Goal: Information Seeking & Learning: Learn about a topic

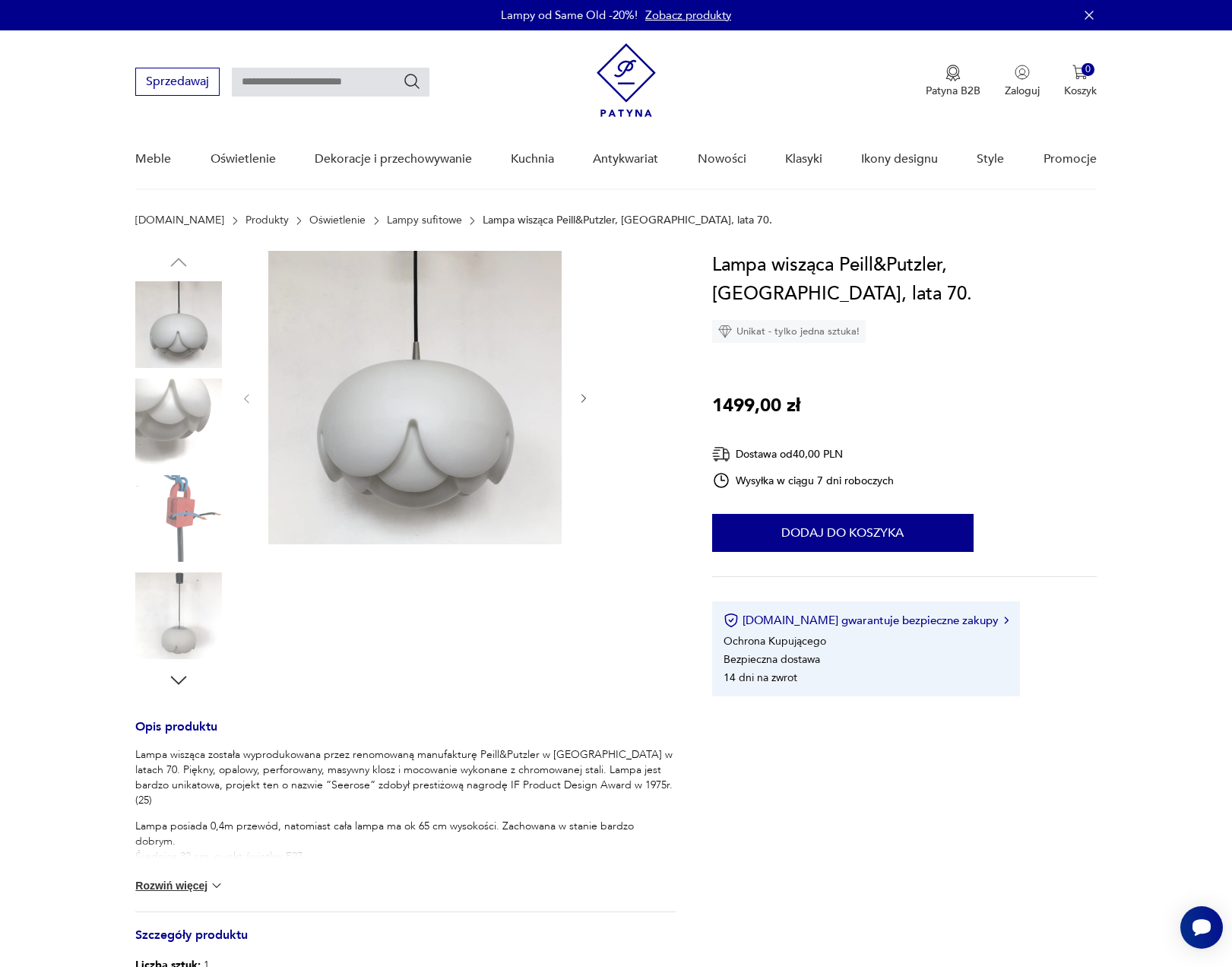
click at [387, 224] on link "Lampy sufitowe" at bounding box center [424, 220] width 75 height 12
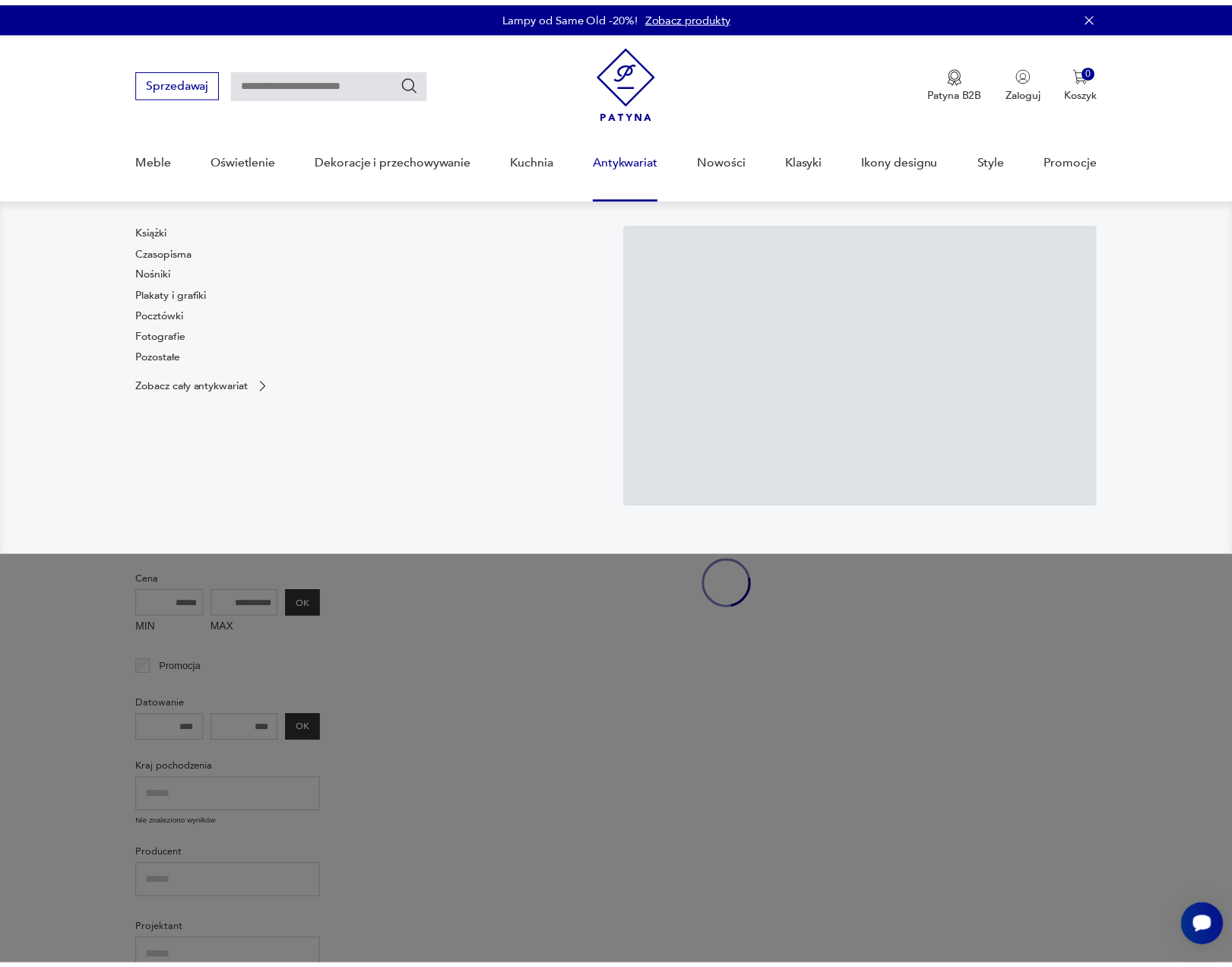
scroll to position [32, 0]
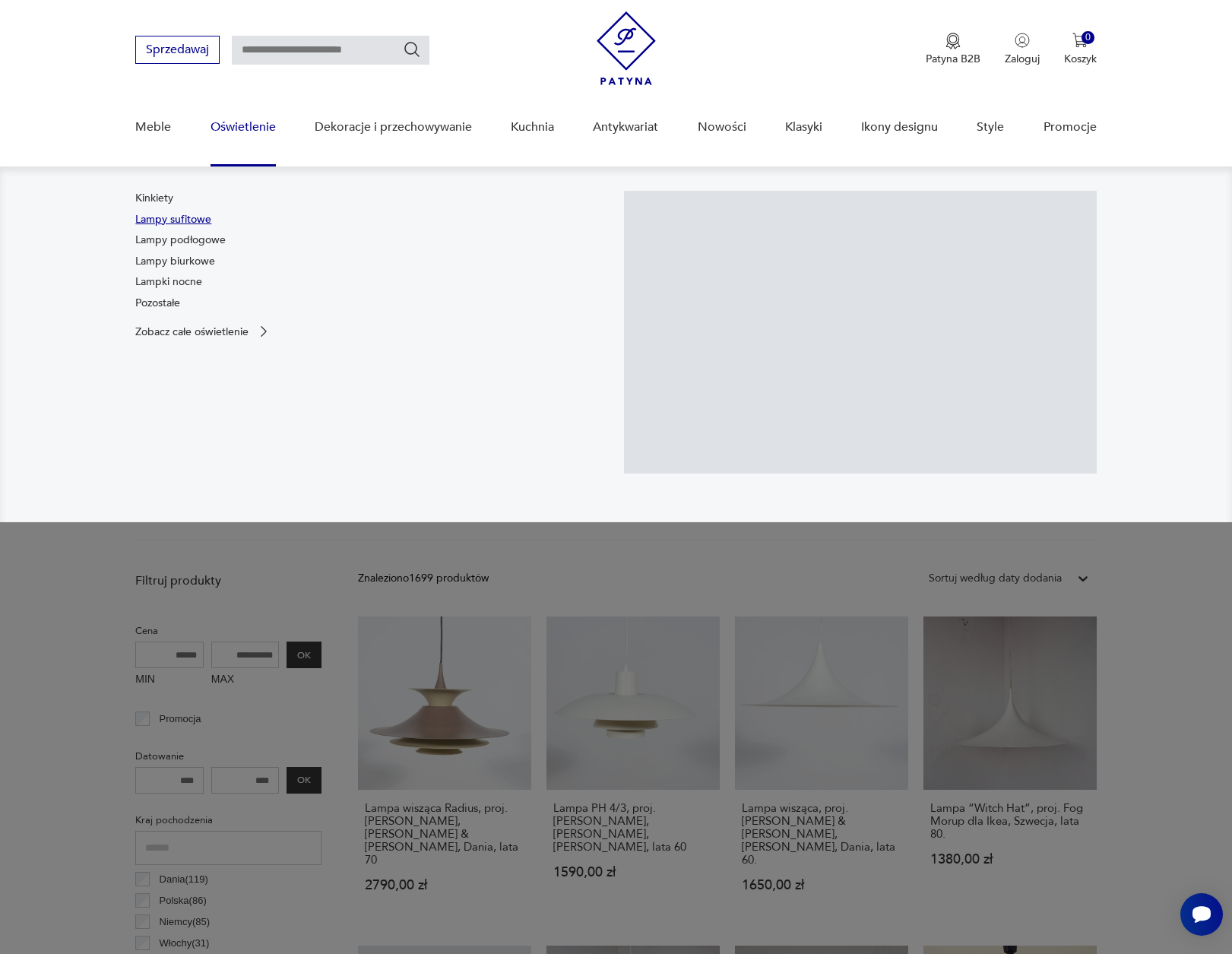
click at [171, 218] on link "Lampy sufitowe" at bounding box center [173, 219] width 76 height 15
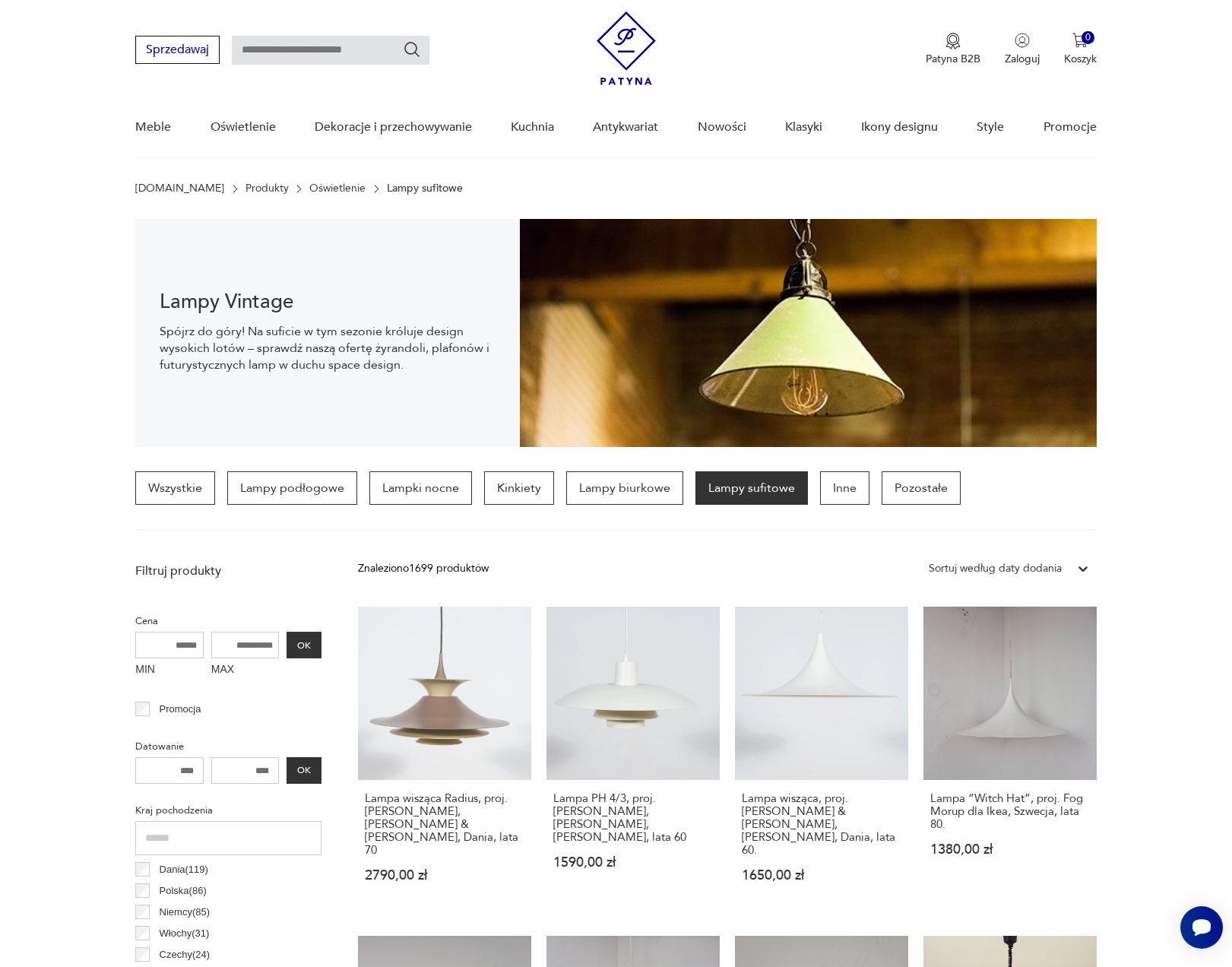
click at [1080, 564] on icon at bounding box center [1083, 568] width 15 height 15
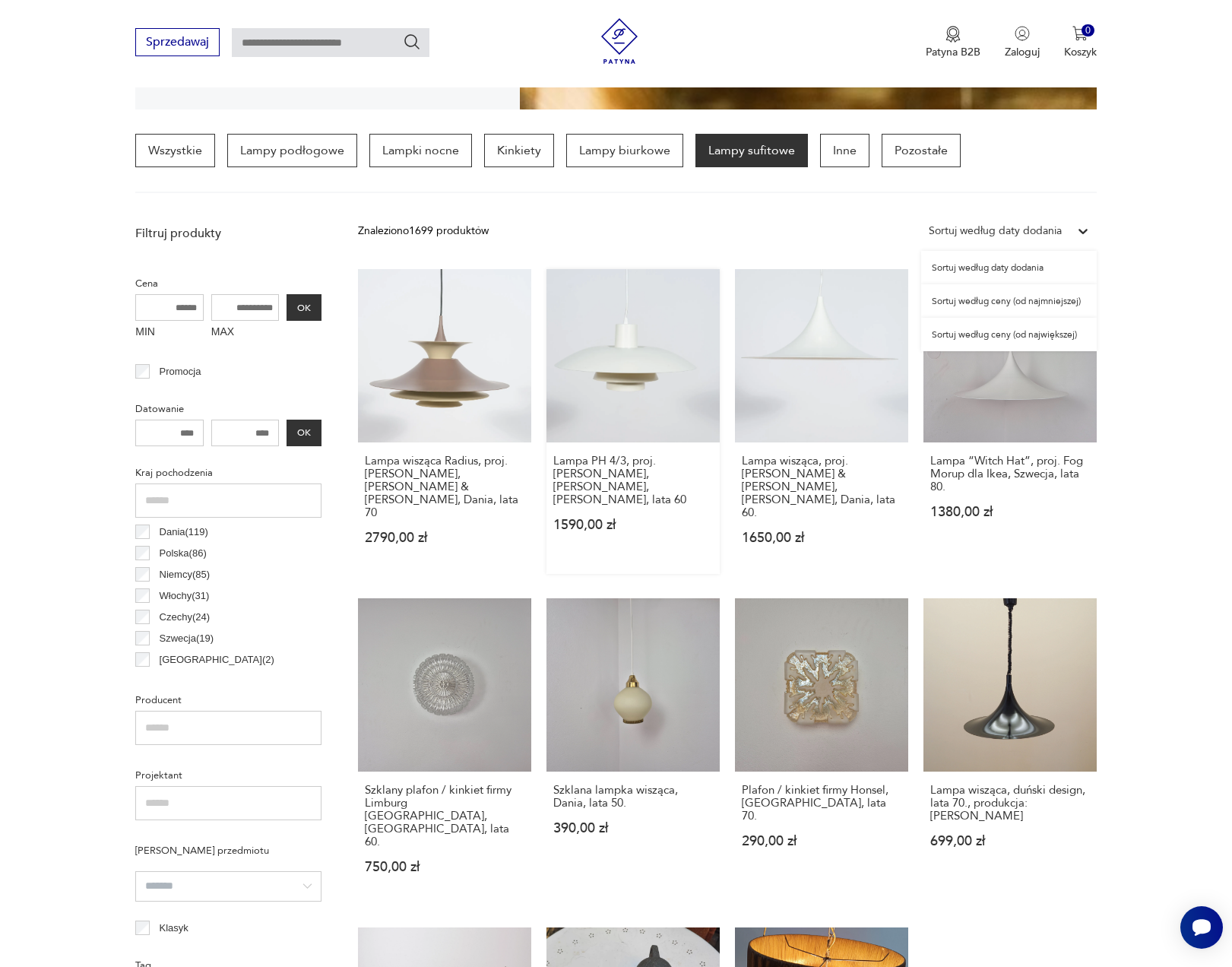
scroll to position [365, 0]
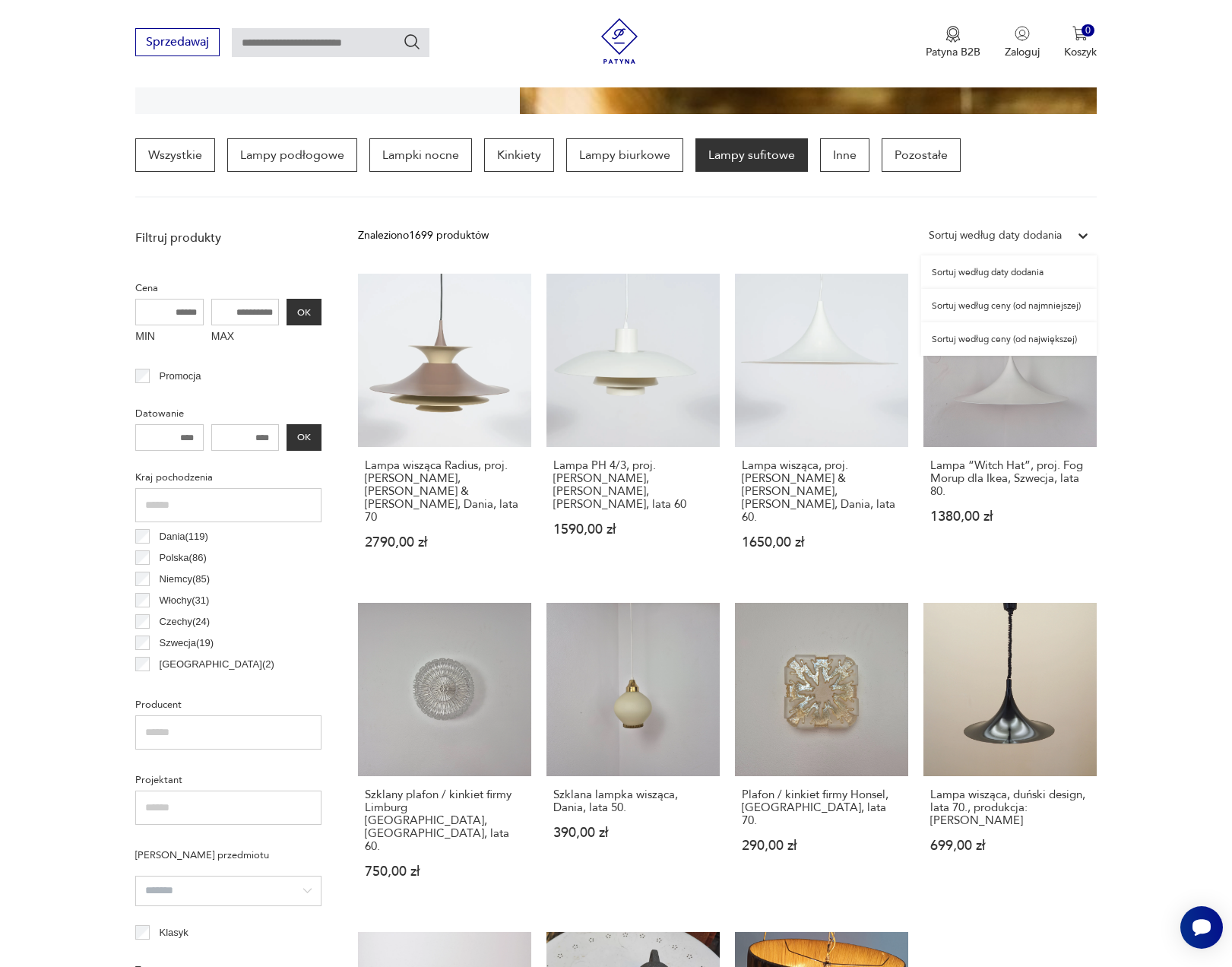
click at [238, 308] on input "MAX" at bounding box center [245, 312] width 68 height 27
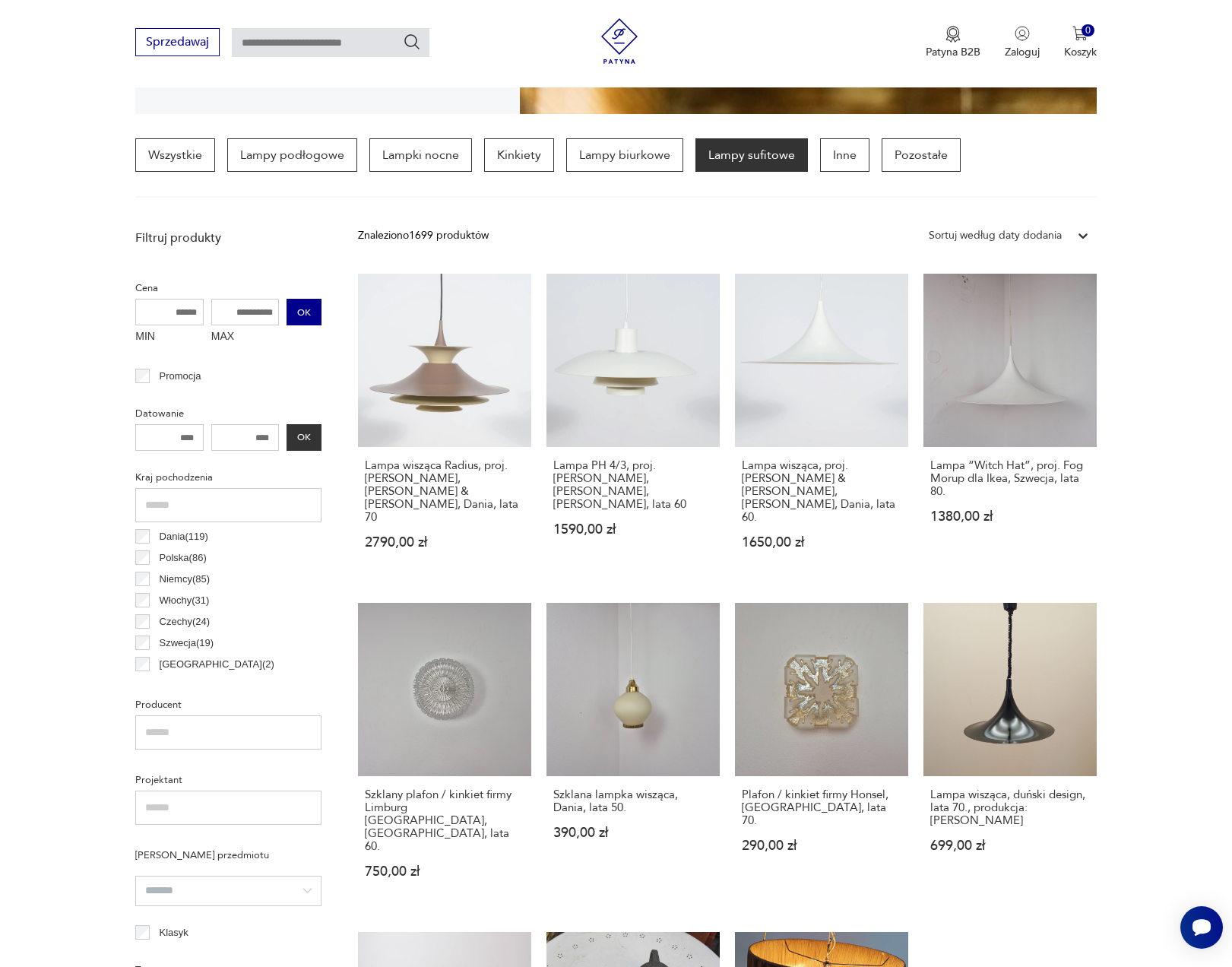
drag, startPoint x: 222, startPoint y: 314, endPoint x: 302, endPoint y: 315, distance: 80.0
click at [302, 315] on div "MIN MAX OK" at bounding box center [228, 324] width 186 height 51
type input "****"
click at [302, 315] on button "OK" at bounding box center [304, 312] width 35 height 27
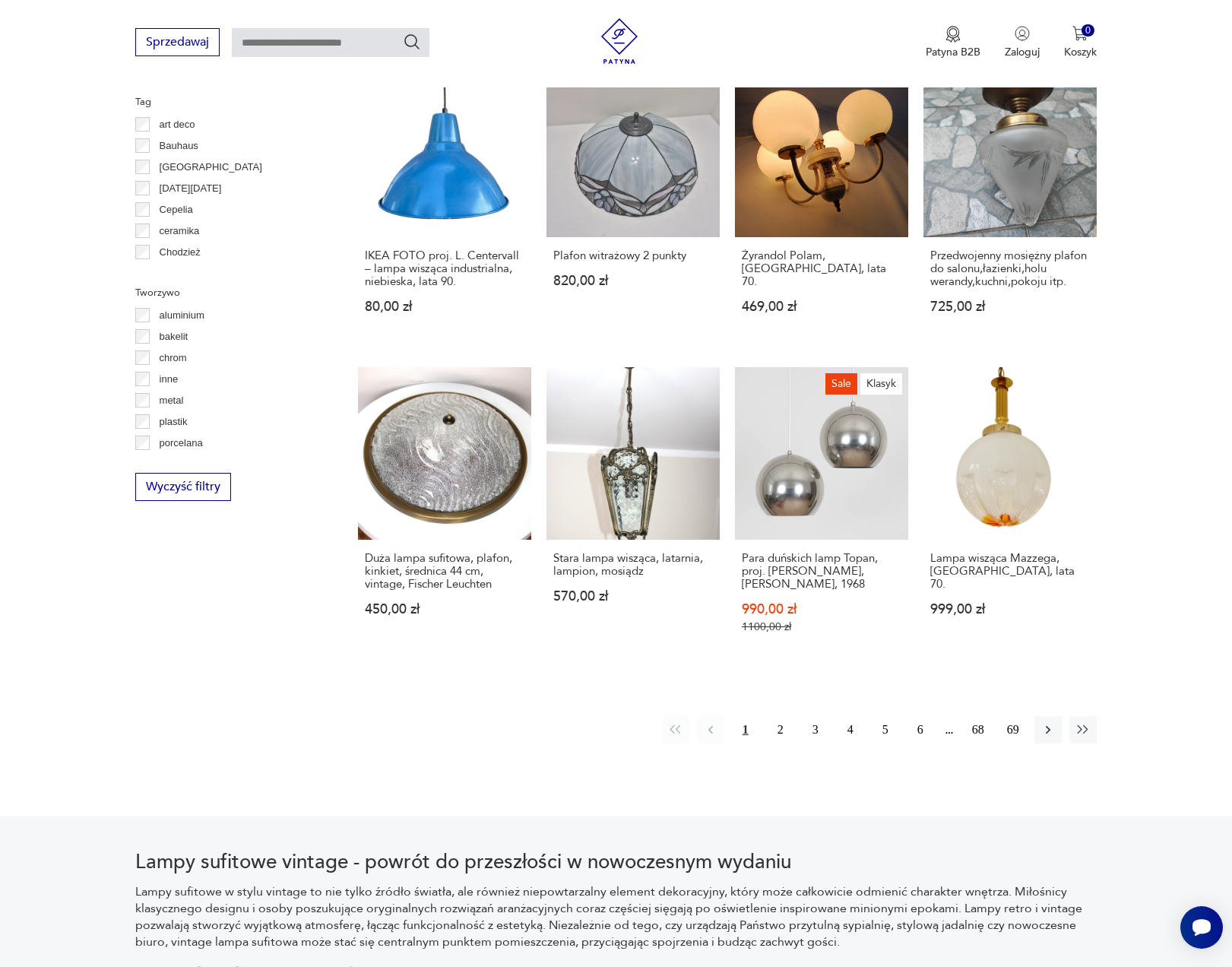
scroll to position [1235, 0]
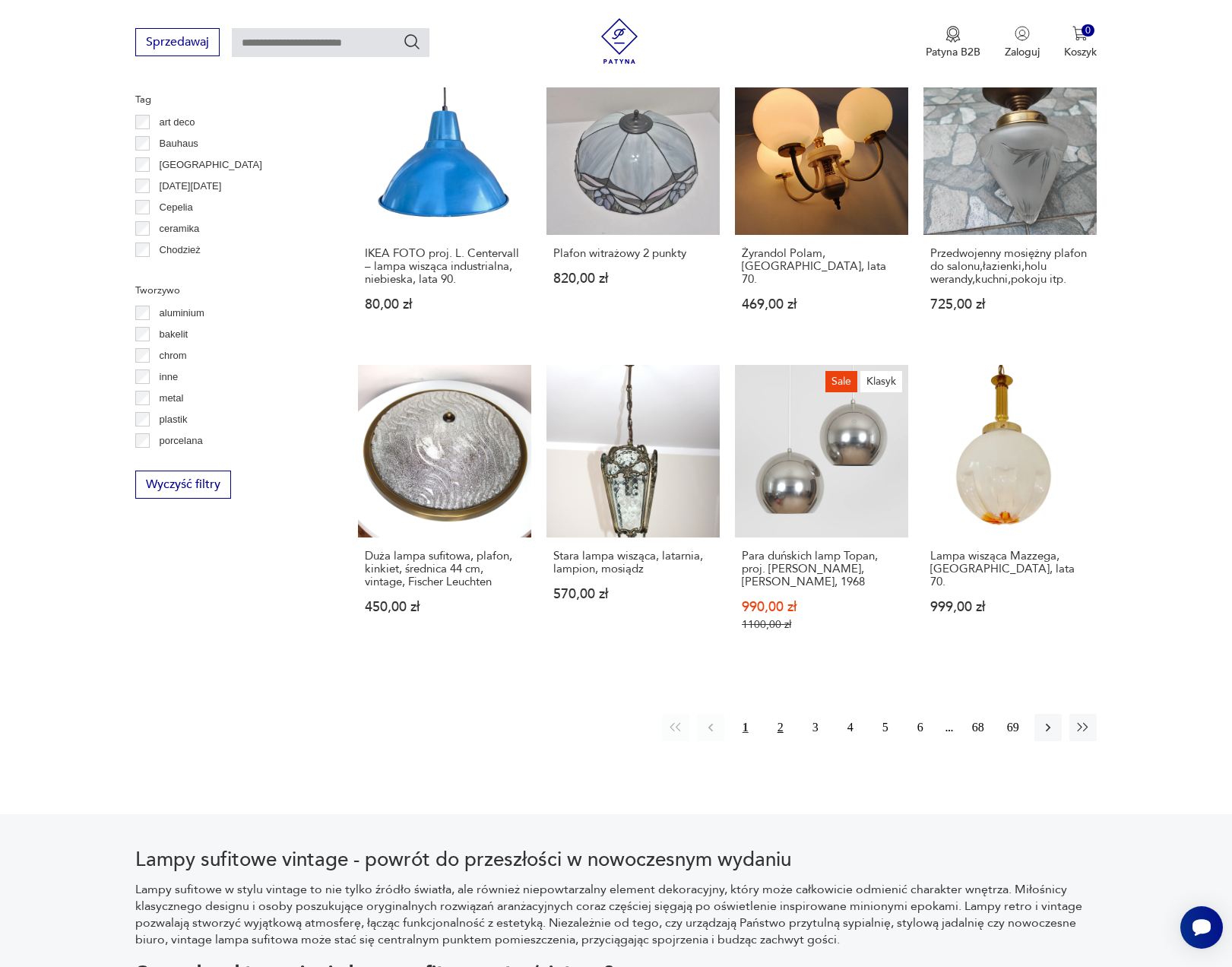
click at [778, 714] on button "2" at bounding box center [781, 728] width 28 height 28
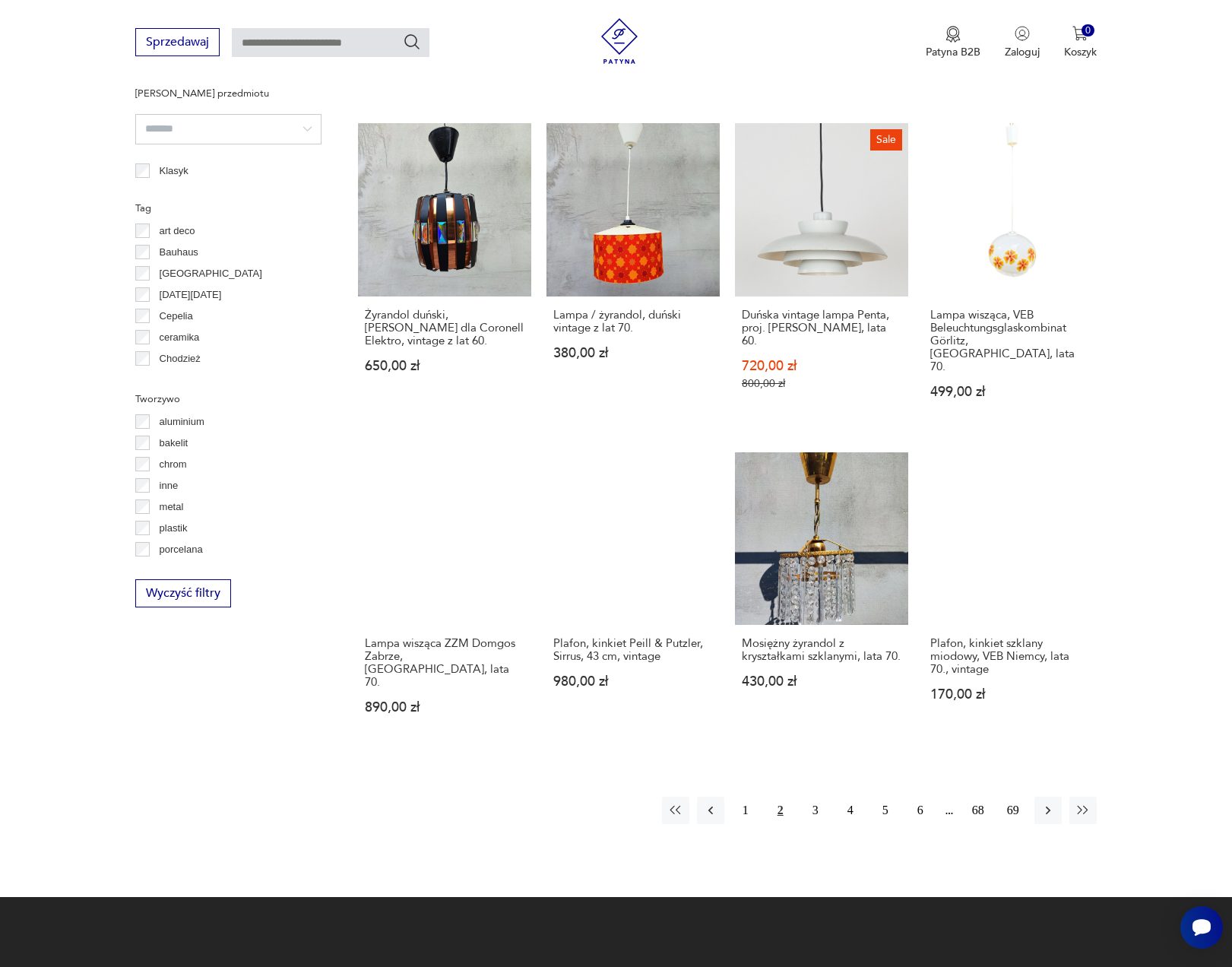
scroll to position [1172, 0]
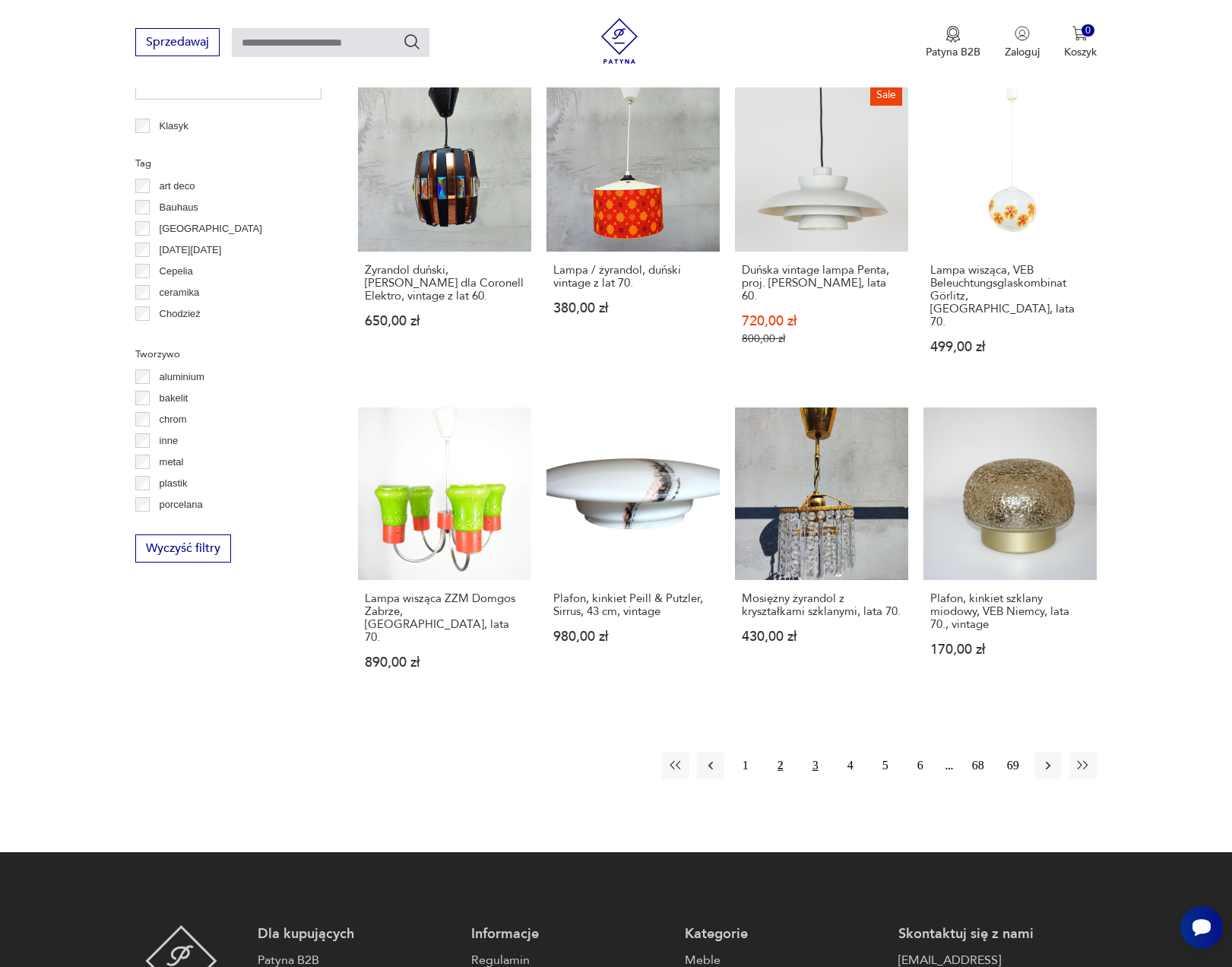
click at [807, 752] on button "3" at bounding box center [816, 766] width 28 height 28
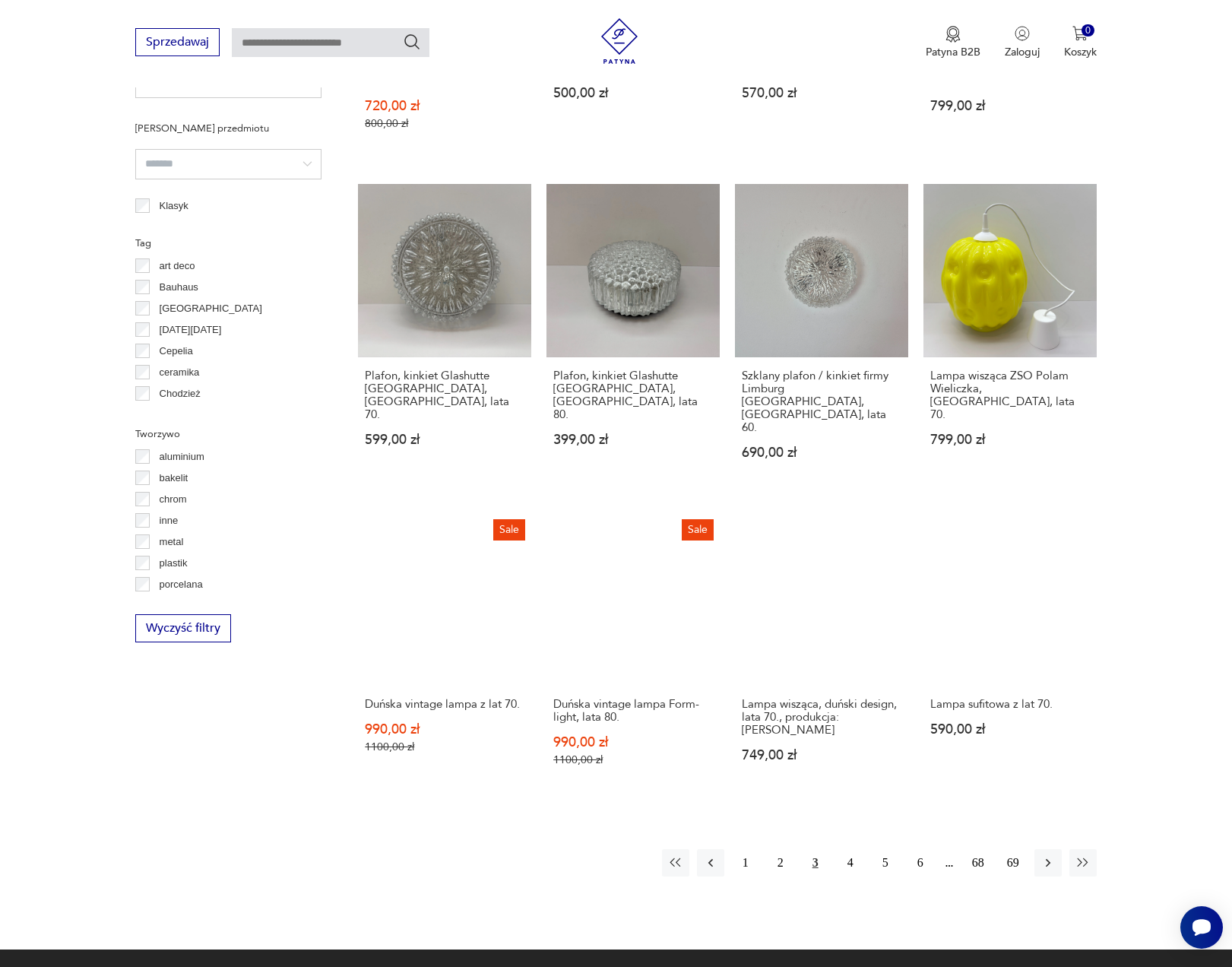
scroll to position [1200, 0]
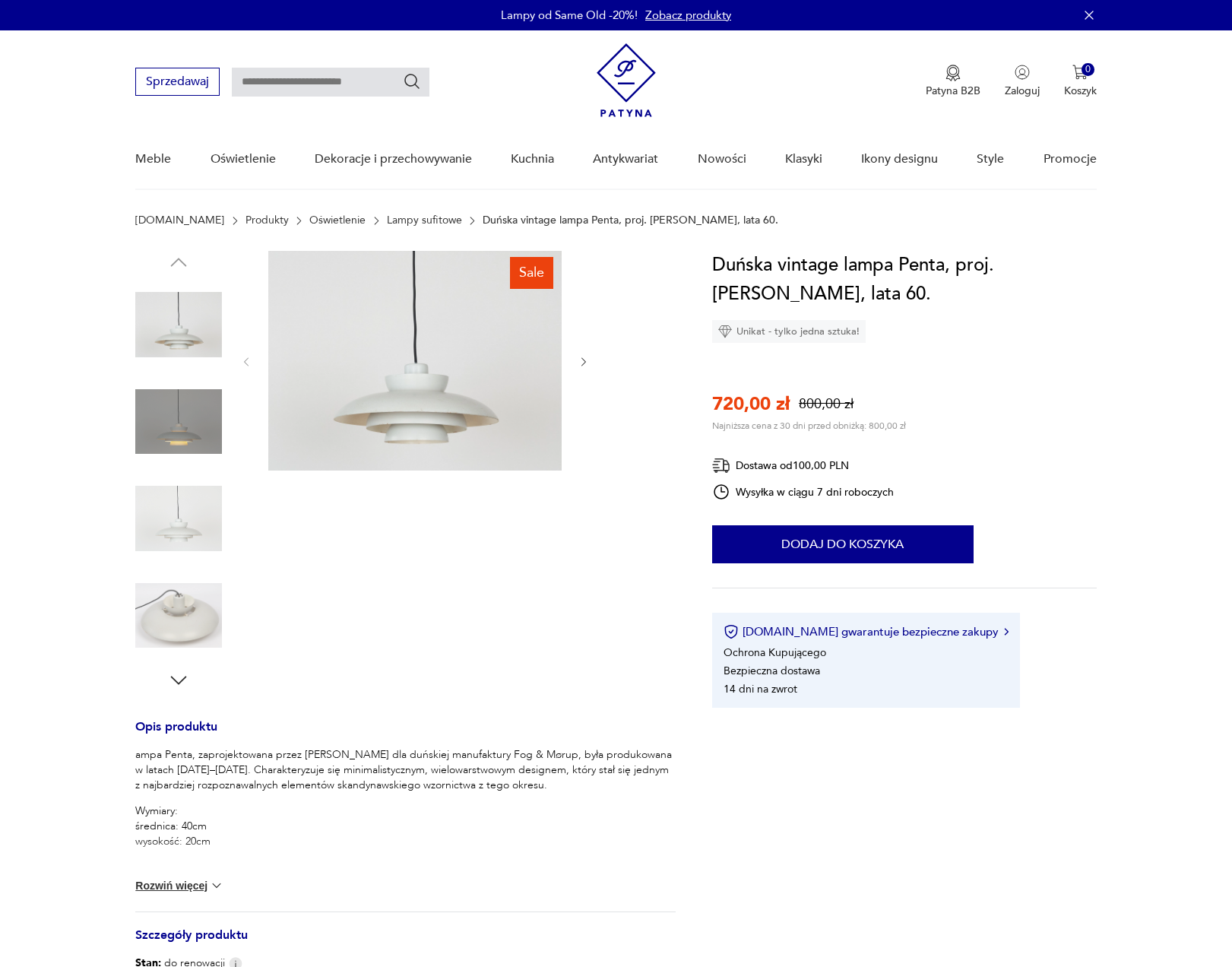
click at [173, 383] on img at bounding box center [179, 422] width 87 height 87
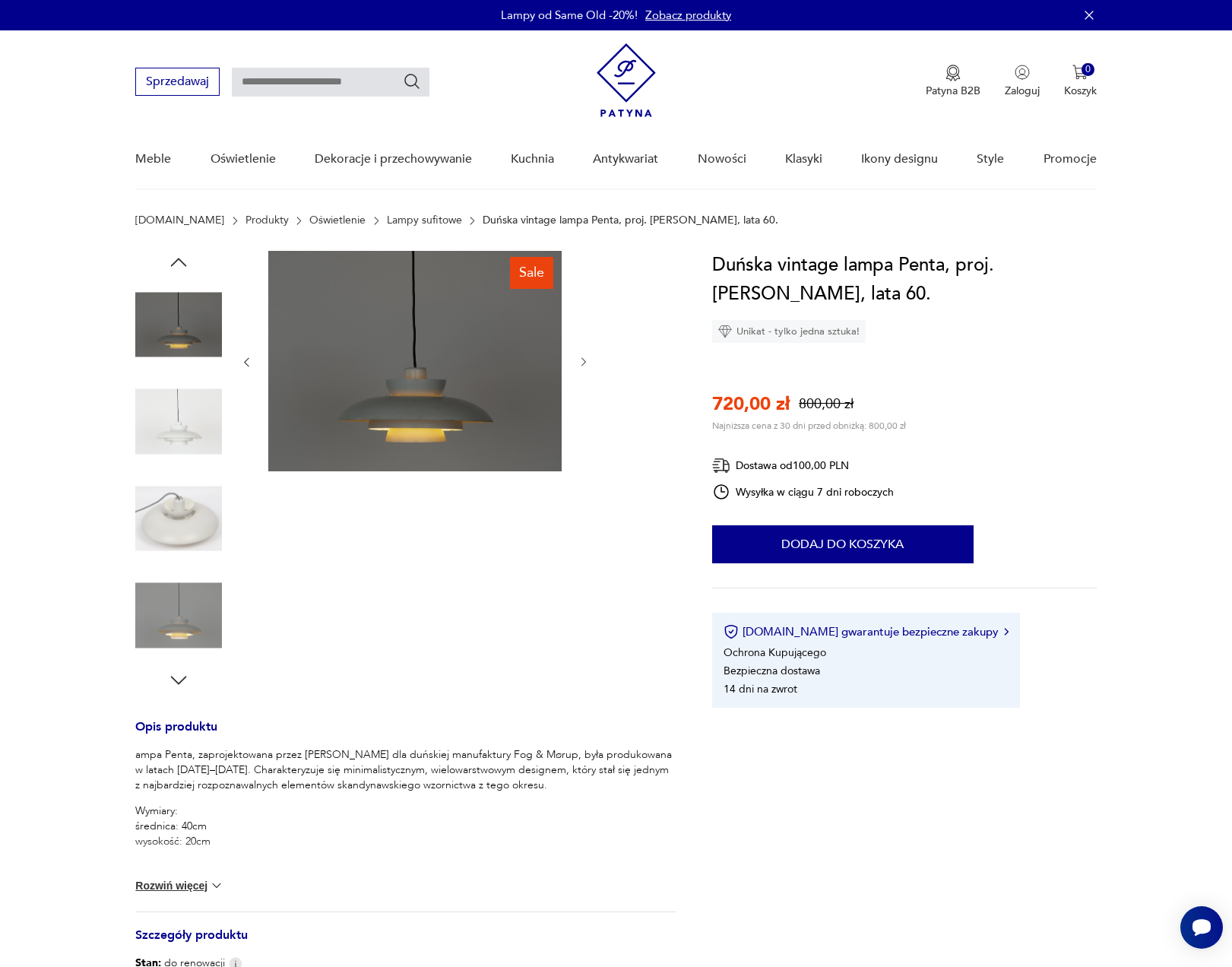
click at [175, 527] on img at bounding box center [179, 519] width 87 height 87
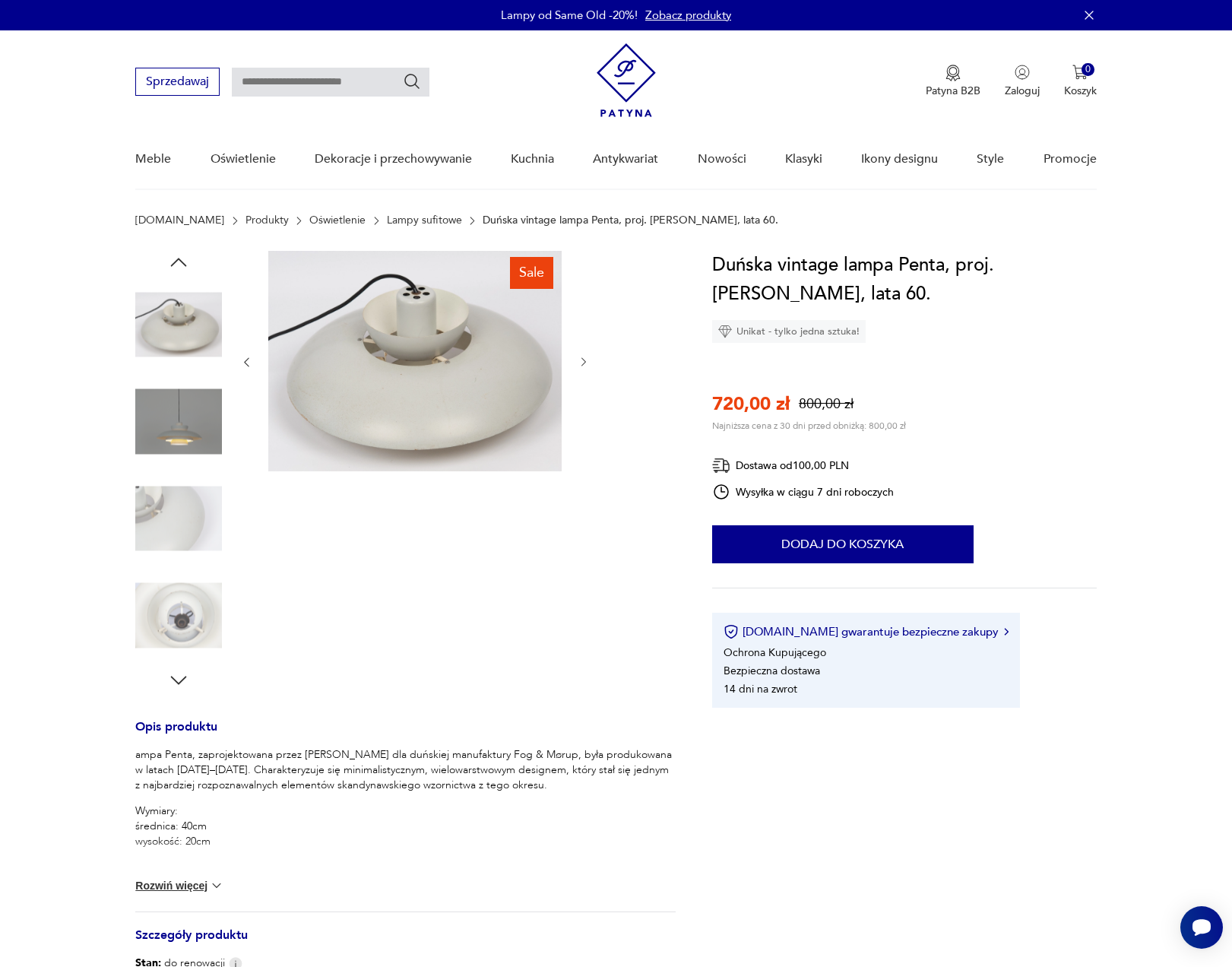
click at [177, 454] on img at bounding box center [179, 422] width 87 height 87
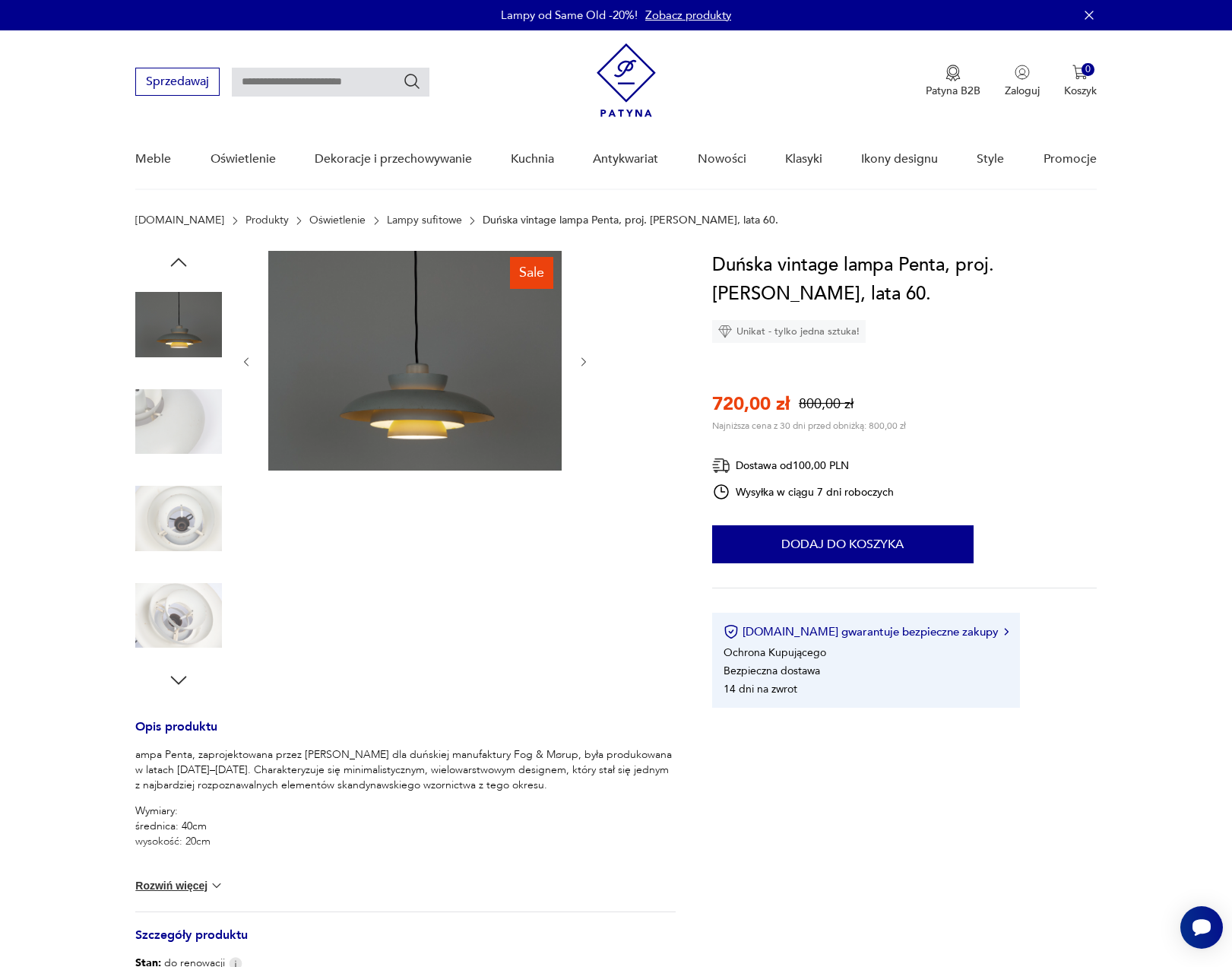
click at [182, 484] on img at bounding box center [179, 519] width 87 height 87
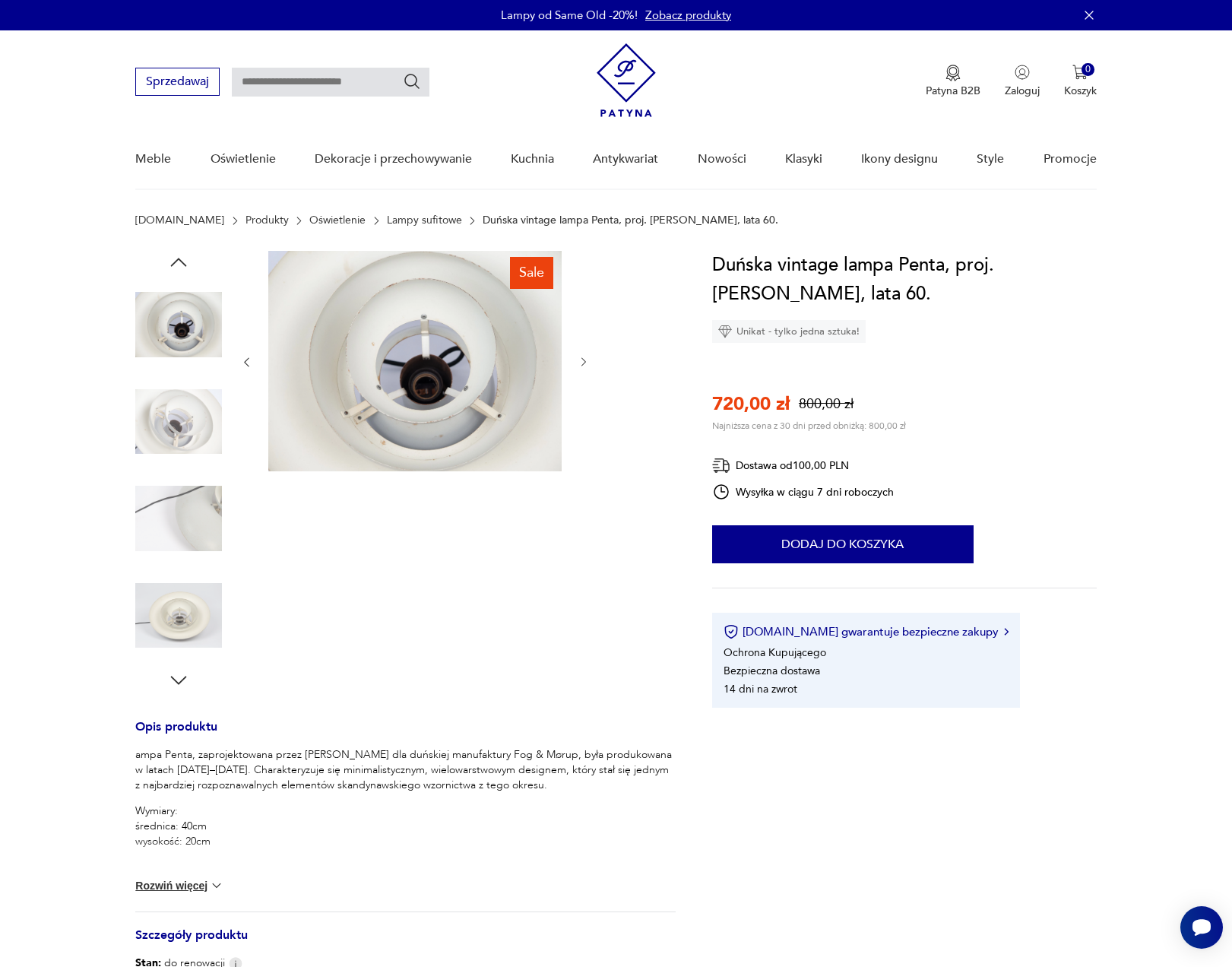
click at [182, 484] on img at bounding box center [179, 519] width 87 height 87
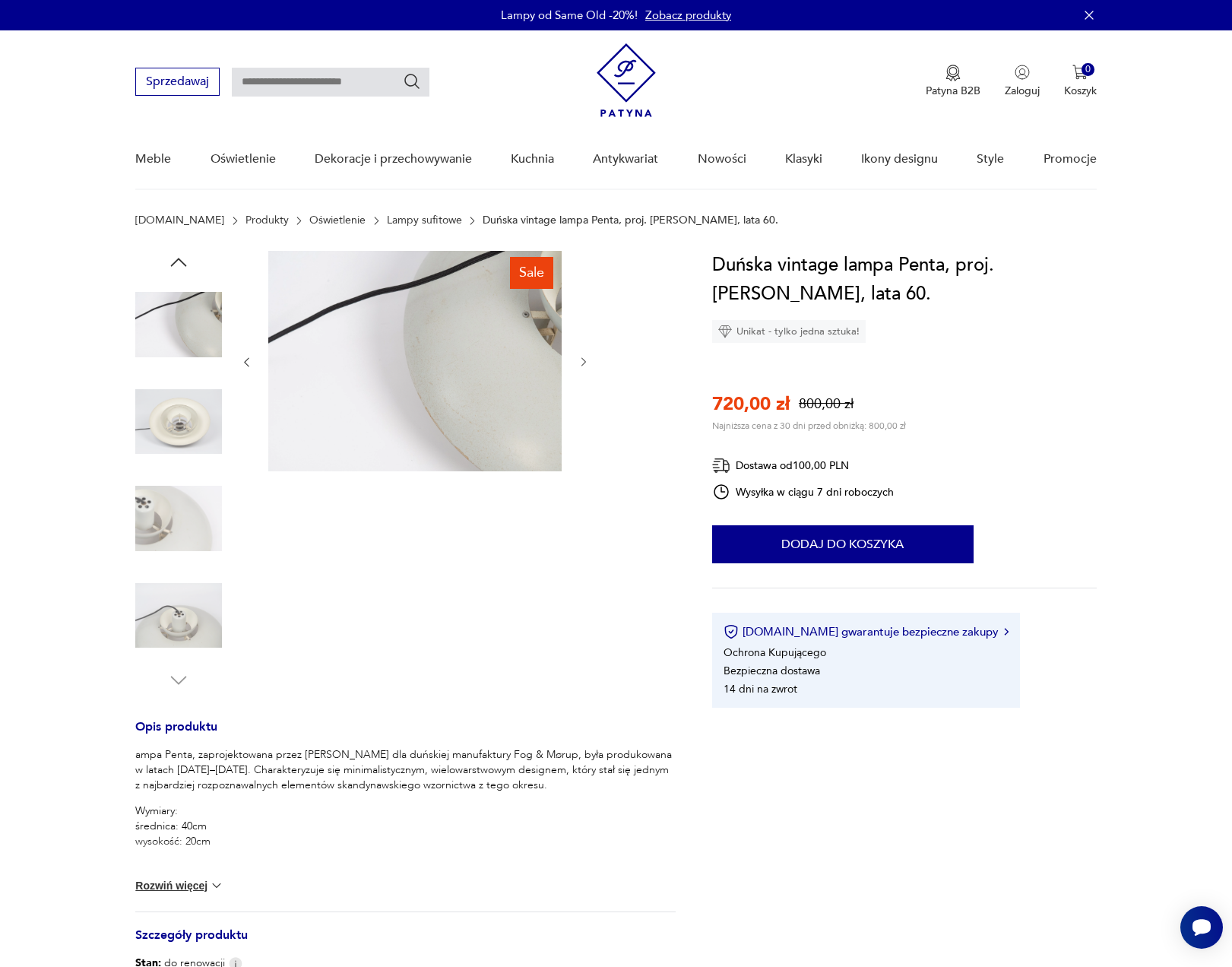
click at [183, 535] on img at bounding box center [179, 519] width 87 height 87
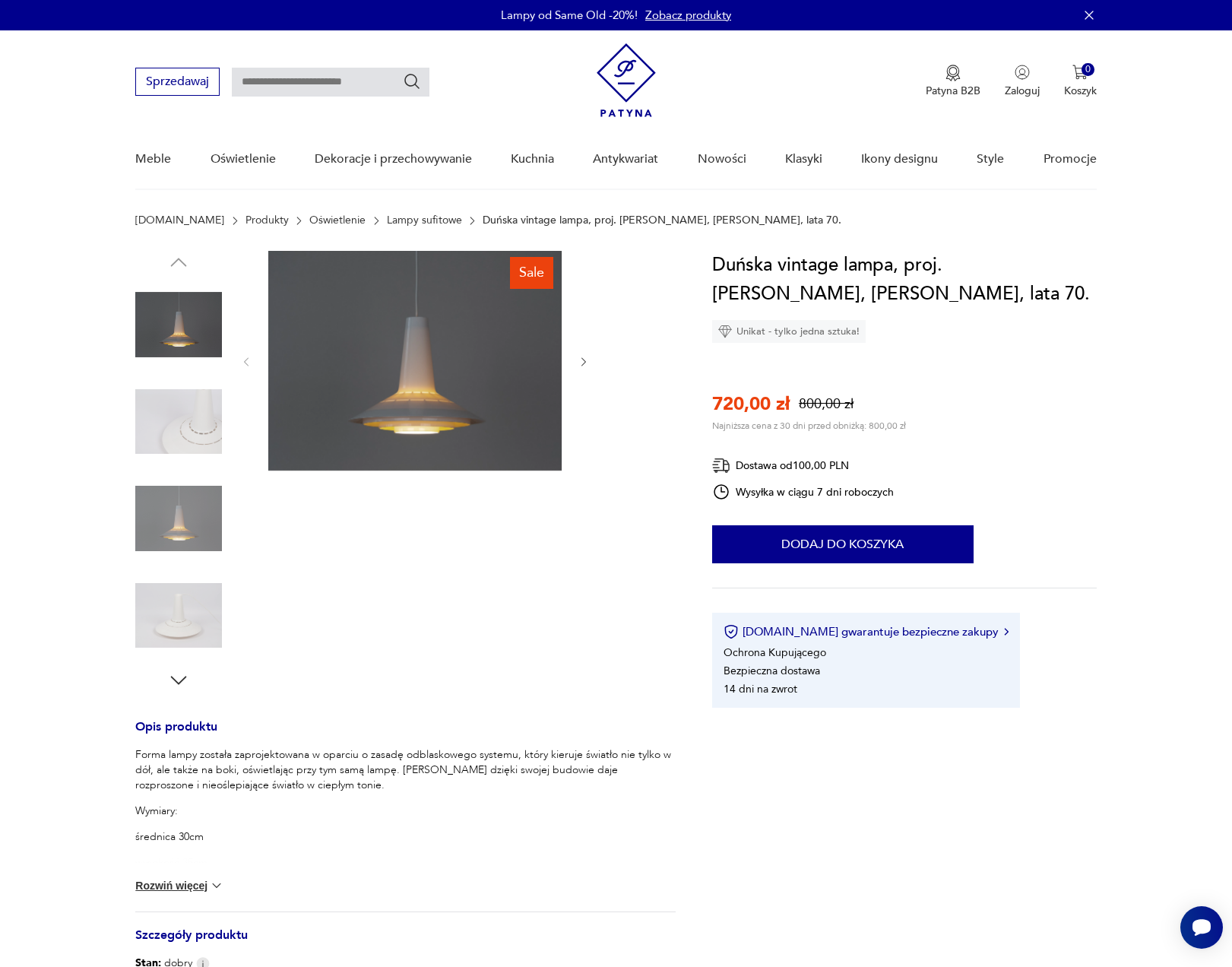
click at [185, 424] on img at bounding box center [179, 422] width 87 height 87
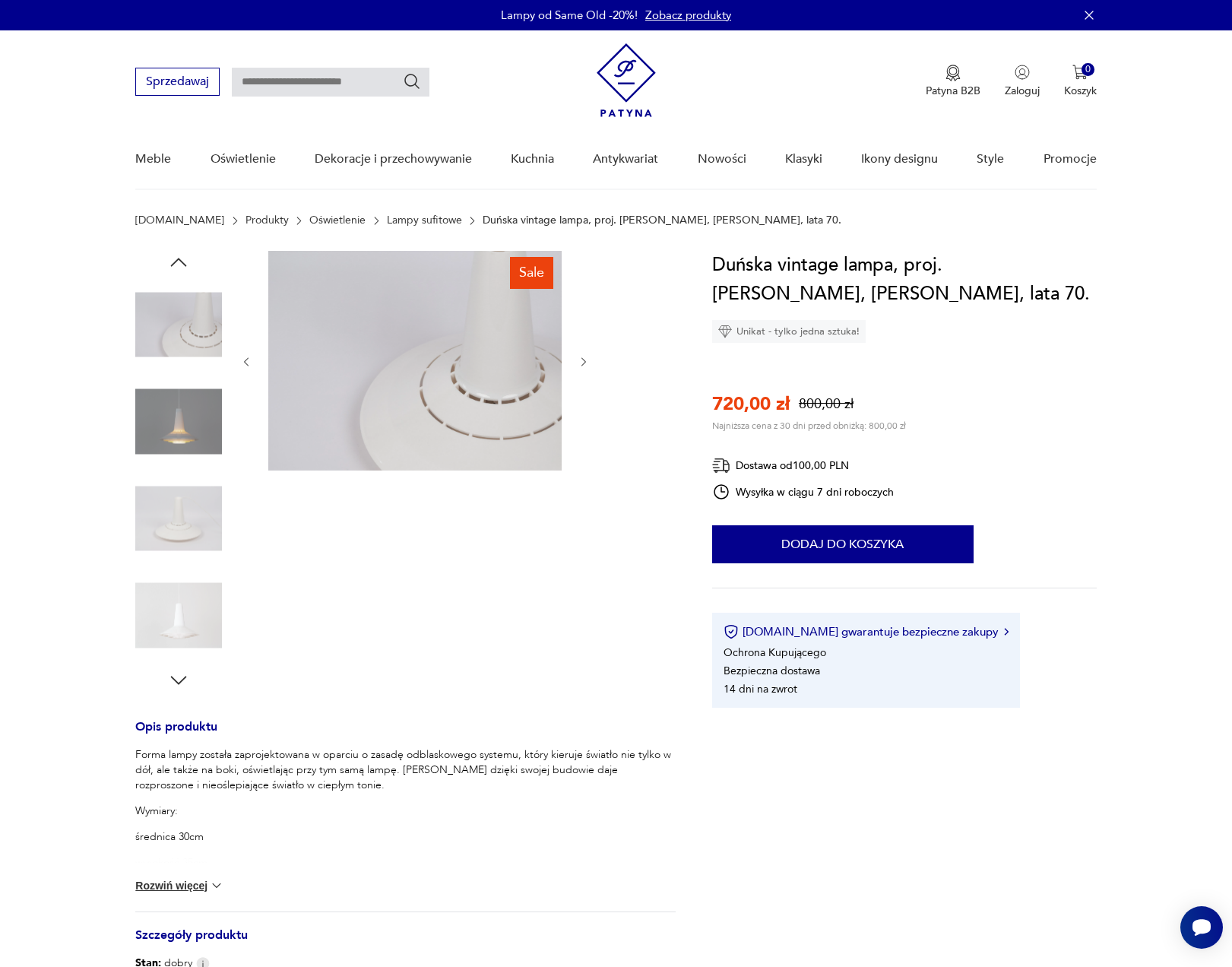
click at [188, 440] on img at bounding box center [179, 422] width 87 height 87
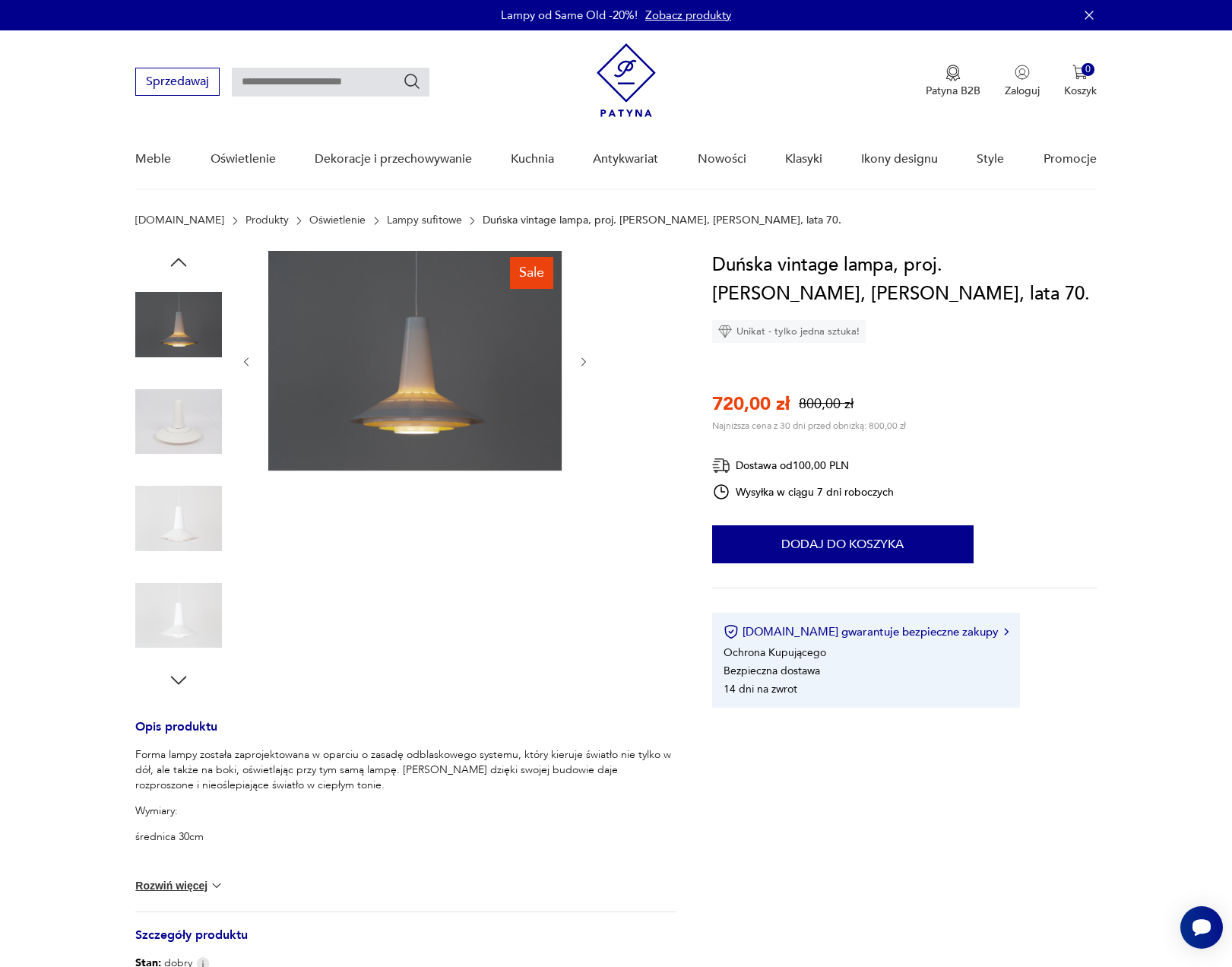
click at [186, 496] on img at bounding box center [179, 519] width 87 height 87
